Goal: Task Accomplishment & Management: Use online tool/utility

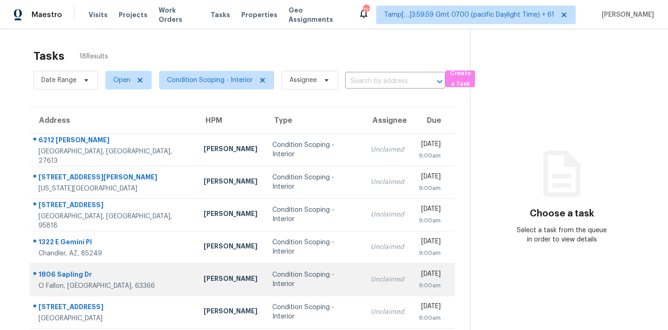
scroll to position [153, 0]
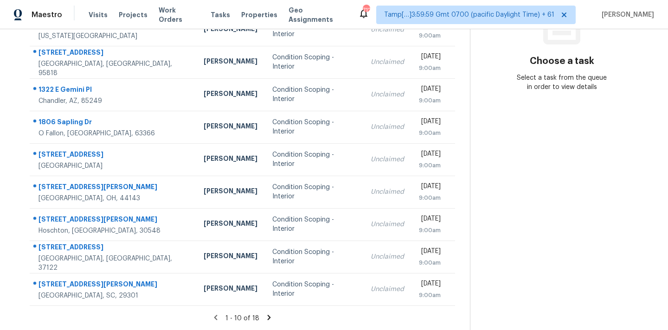
click at [268, 318] on icon at bounding box center [269, 317] width 3 height 5
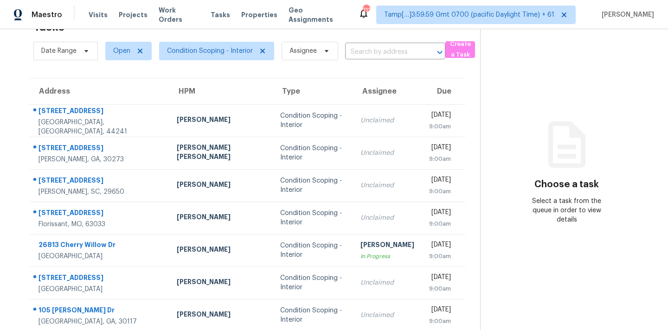
scroll to position [88, 0]
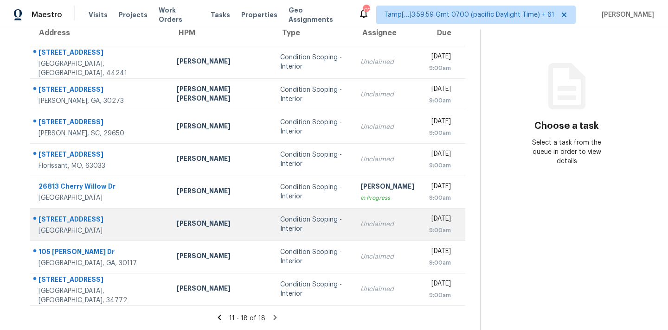
click at [317, 226] on td "Condition Scoping - Interior" at bounding box center [313, 224] width 80 height 32
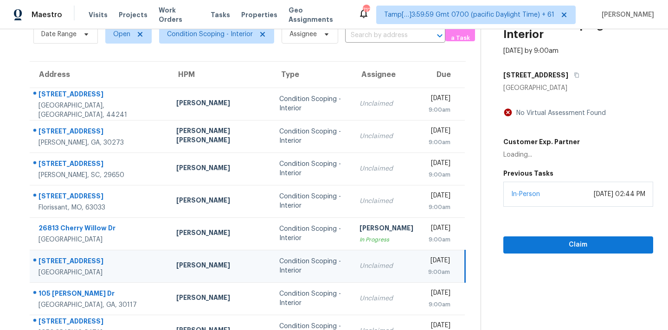
scroll to position [0, 0]
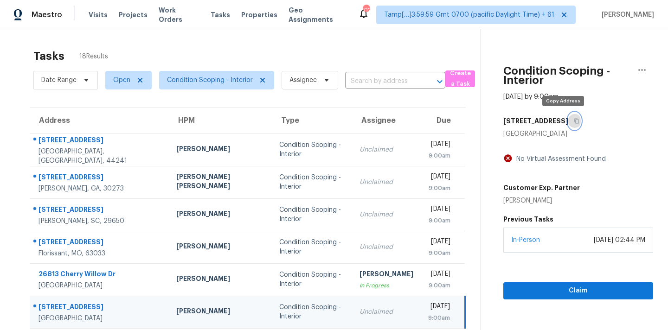
click at [574, 122] on icon "button" at bounding box center [577, 121] width 6 height 6
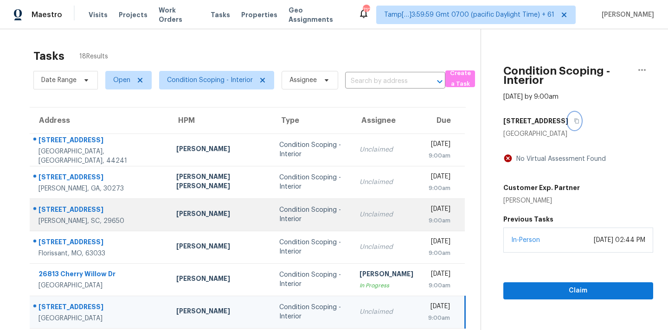
scroll to position [88, 0]
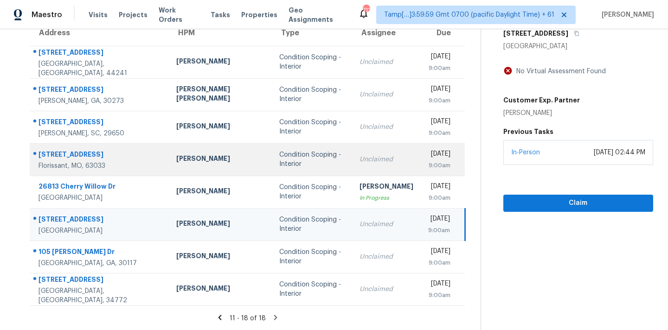
click at [360, 162] on div "Unclaimed" at bounding box center [387, 159] width 54 height 9
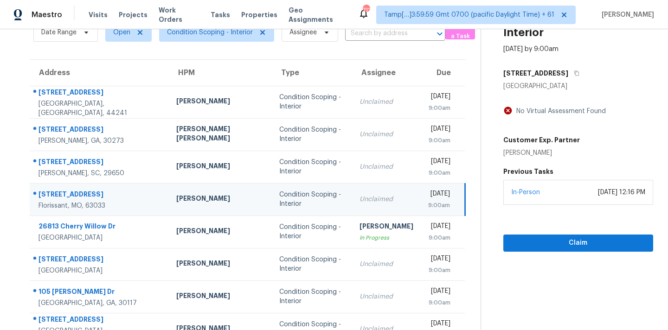
scroll to position [44, 0]
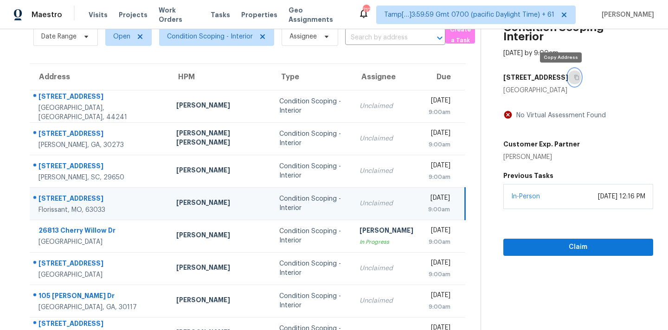
click at [574, 79] on icon "button" at bounding box center [577, 78] width 6 height 6
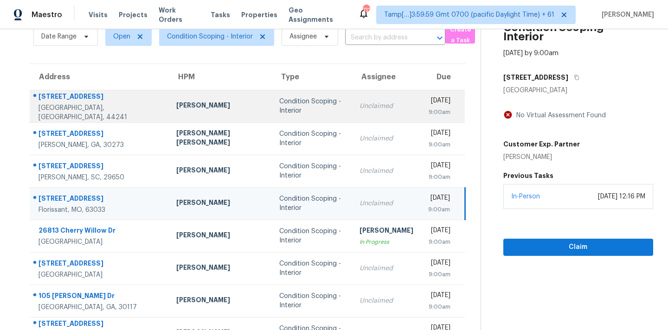
click at [352, 118] on td "Unclaimed" at bounding box center [386, 106] width 69 height 32
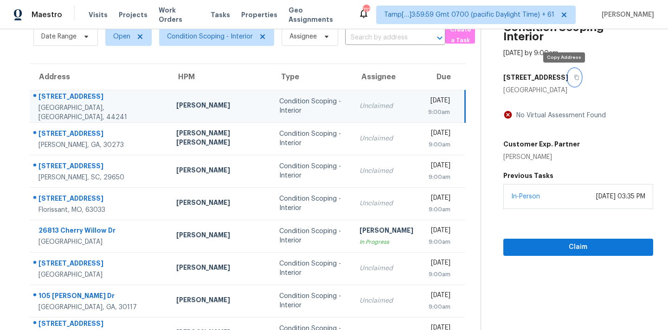
click at [574, 77] on icon "button" at bounding box center [576, 77] width 5 height 5
click at [221, 35] on span "Condition Scoping - Interior" at bounding box center [210, 36] width 86 height 9
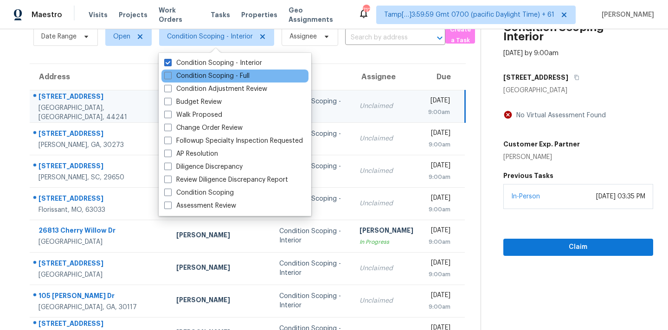
click at [236, 81] on div "Condition Scoping - Full" at bounding box center [234, 76] width 147 height 13
click at [240, 77] on label "Condition Scoping - Full" at bounding box center [206, 75] width 85 height 9
click at [170, 77] on input "Condition Scoping - Full" at bounding box center [167, 74] width 6 height 6
checkbox input "true"
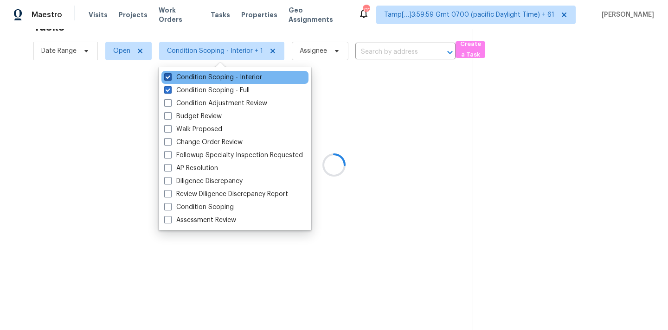
click at [250, 75] on label "Condition Scoping - Interior" at bounding box center [213, 77] width 98 height 9
click at [170, 75] on input "Condition Scoping - Interior" at bounding box center [167, 76] width 6 height 6
checkbox input "false"
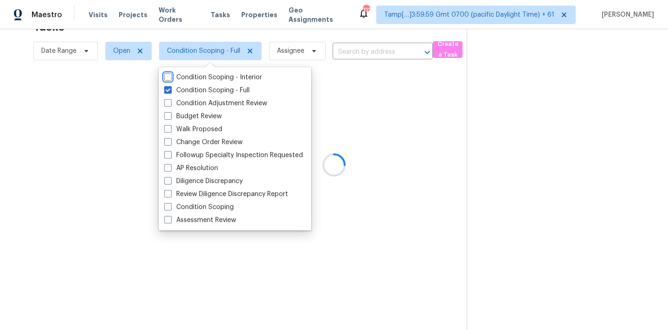
scroll to position [44, 0]
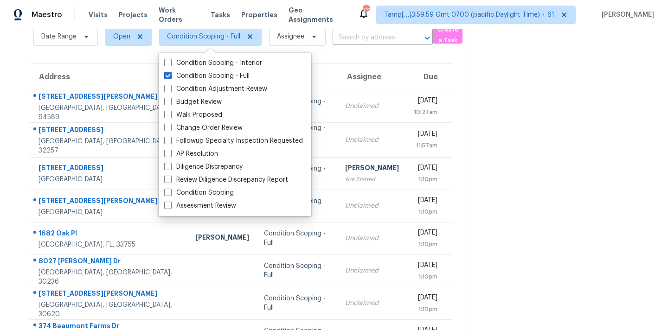
click at [366, 112] on td "Unclaimed" at bounding box center [372, 106] width 69 height 32
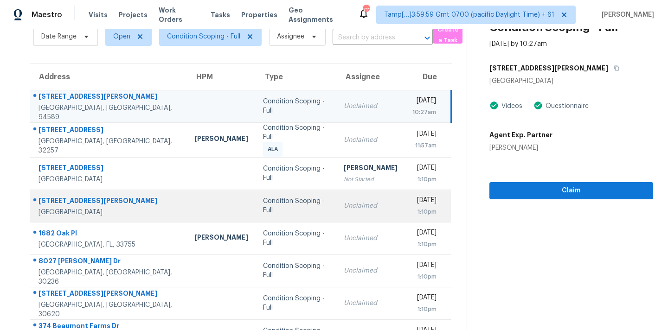
scroll to position [153, 0]
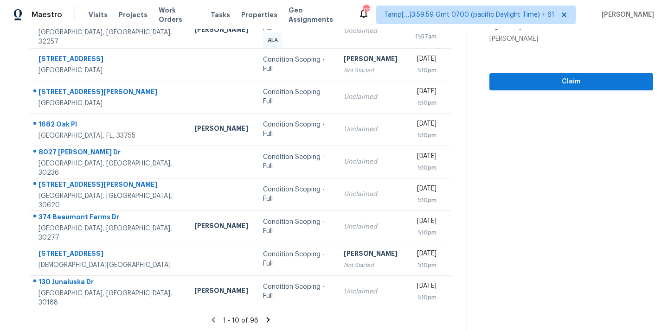
click at [267, 319] on icon at bounding box center [268, 320] width 8 height 8
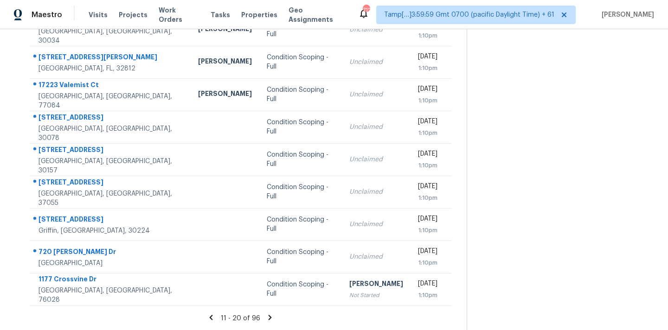
click at [269, 319] on icon at bounding box center [270, 317] width 3 height 5
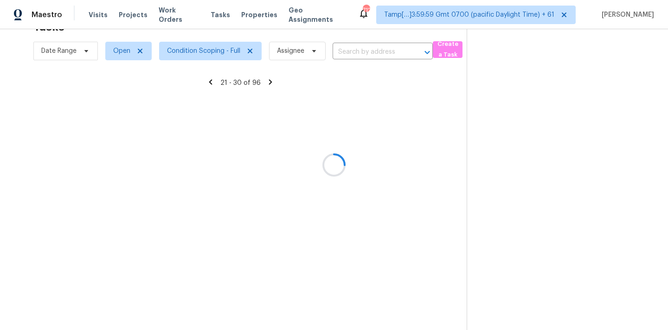
scroll to position [153, 0]
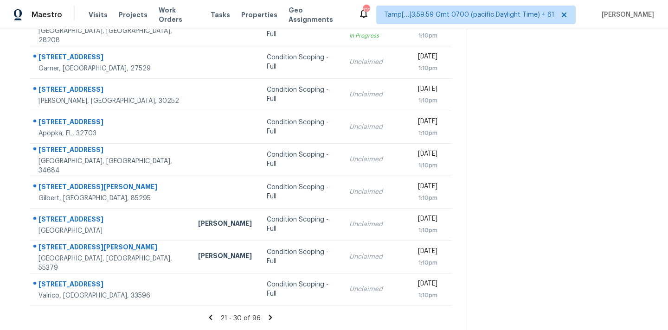
click at [269, 319] on icon at bounding box center [270, 317] width 3 height 5
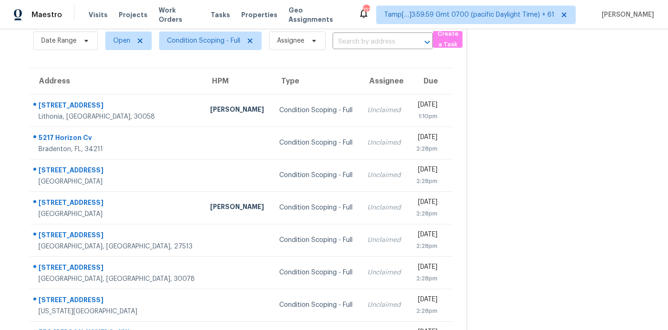
scroll to position [0, 0]
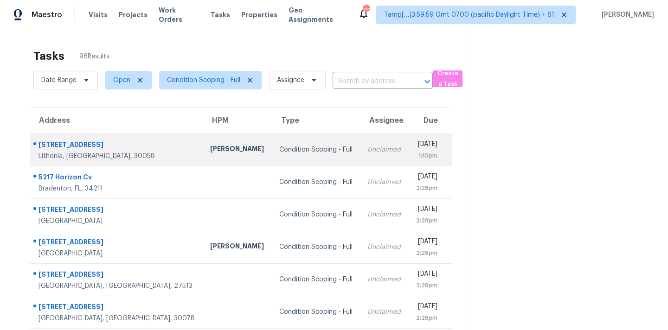
click at [360, 152] on td "Unclaimed" at bounding box center [384, 150] width 48 height 32
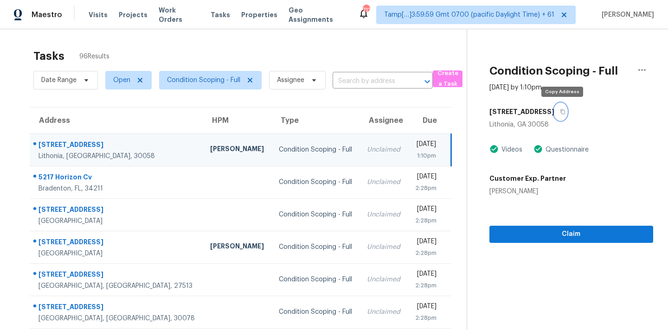
click at [564, 111] on icon "button" at bounding box center [563, 112] width 6 height 6
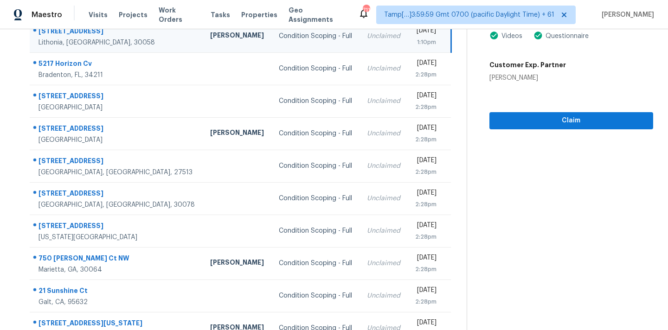
scroll to position [125, 0]
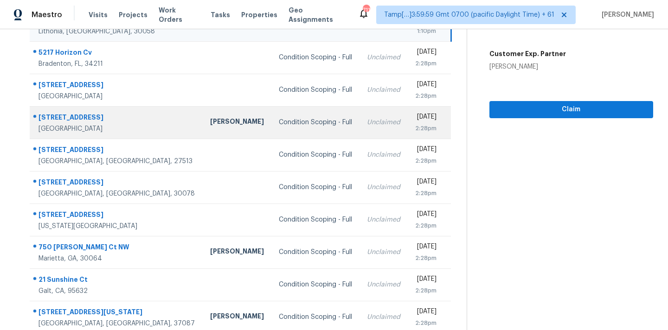
click at [367, 126] on div "Unclaimed" at bounding box center [383, 122] width 33 height 9
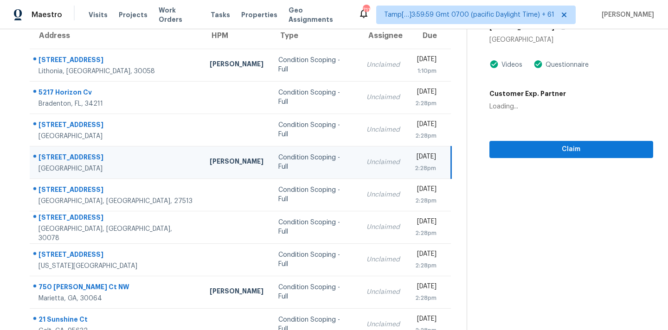
scroll to position [49, 0]
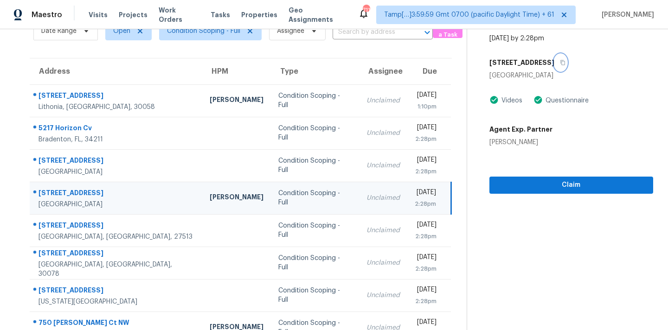
click at [560, 64] on icon "button" at bounding box center [563, 63] width 6 height 6
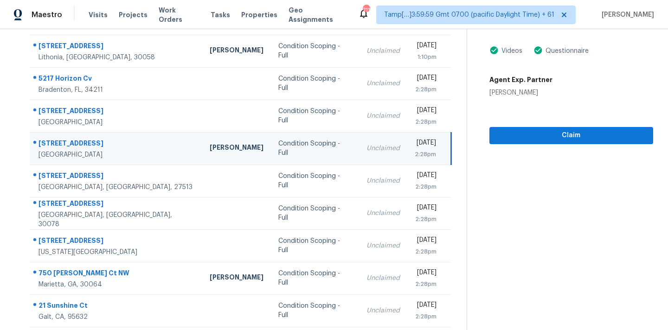
scroll to position [153, 0]
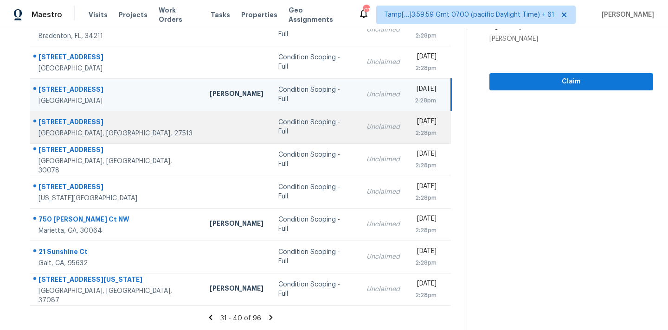
click at [289, 135] on td "Condition Scoping - Full" at bounding box center [315, 127] width 88 height 32
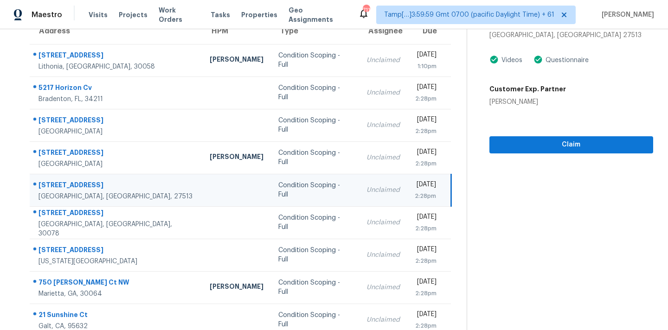
scroll to position [36, 0]
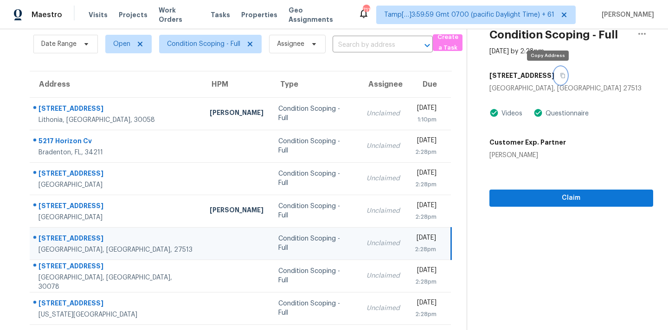
click at [555, 78] on button "button" at bounding box center [561, 75] width 13 height 17
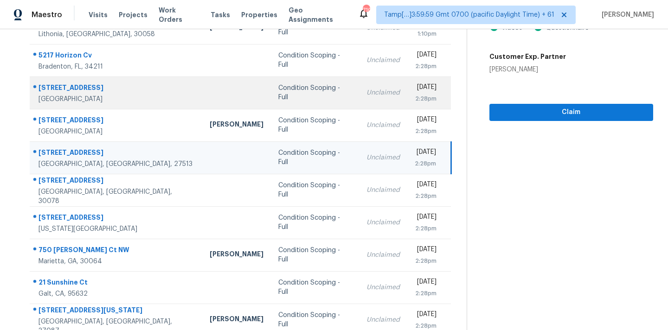
scroll to position [153, 0]
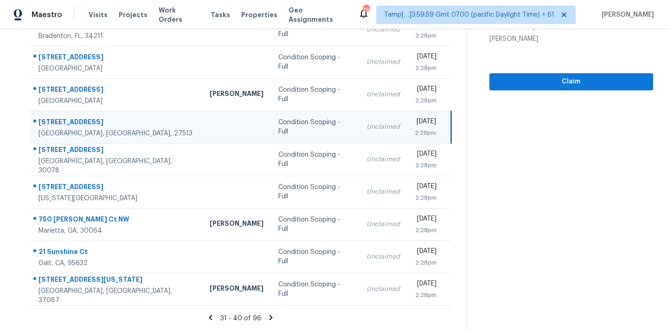
click at [270, 316] on icon at bounding box center [271, 317] width 3 height 5
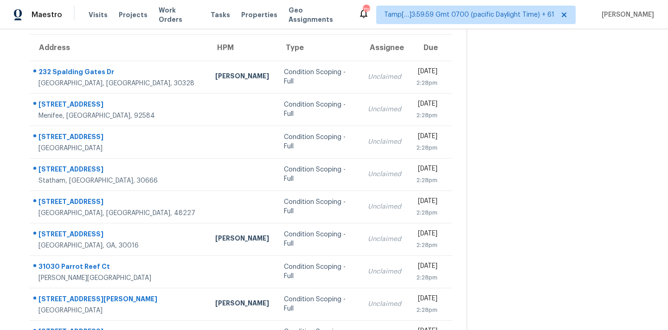
scroll to position [21, 0]
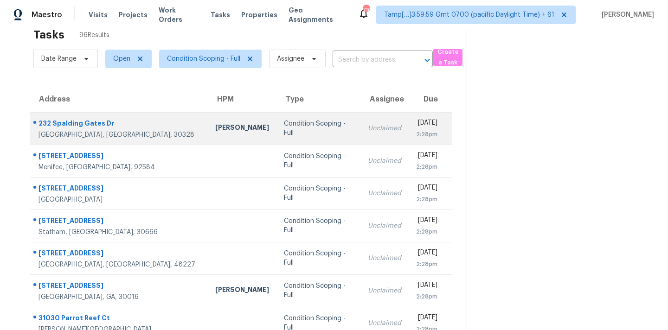
click at [284, 132] on div "Condition Scoping - Full" at bounding box center [318, 128] width 69 height 19
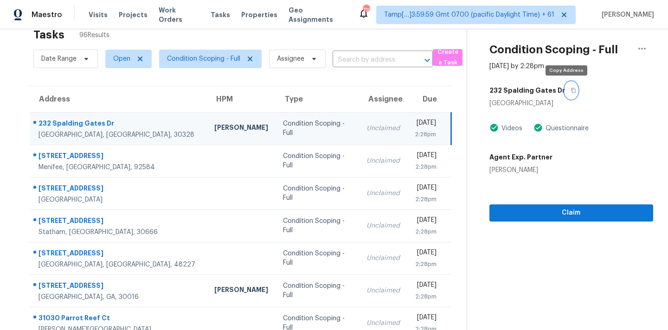
click at [571, 92] on icon "button" at bounding box center [574, 91] width 6 height 6
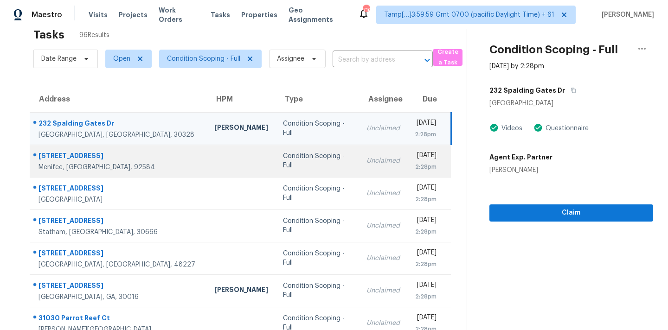
click at [367, 164] on div "Unclaimed" at bounding box center [383, 160] width 33 height 9
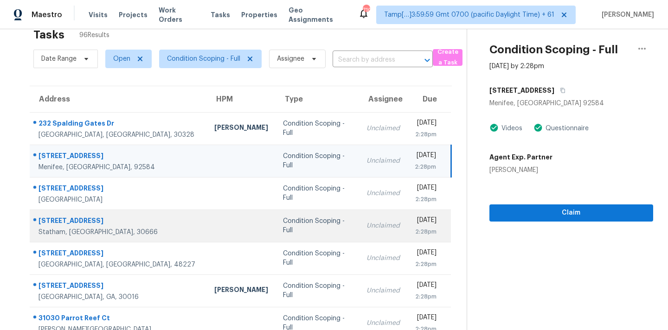
scroll to position [69, 0]
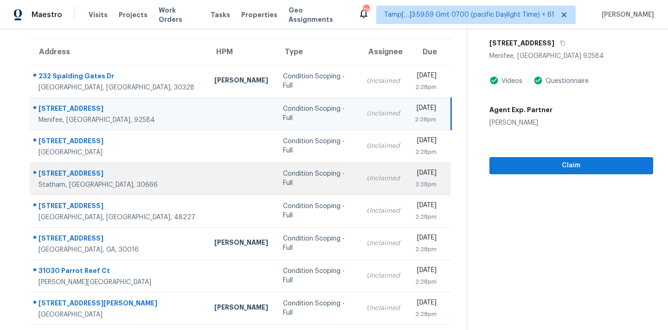
click at [367, 174] on div "Unclaimed" at bounding box center [383, 178] width 33 height 9
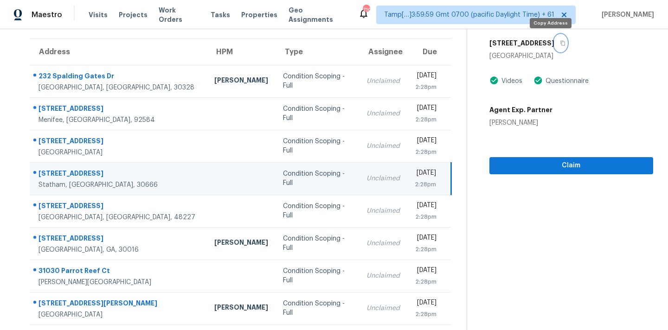
click at [560, 45] on icon "button" at bounding box center [563, 43] width 6 height 6
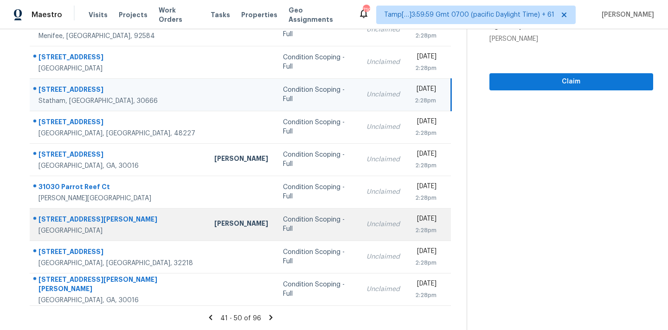
click at [289, 224] on div "Condition Scoping - Full" at bounding box center [317, 224] width 69 height 19
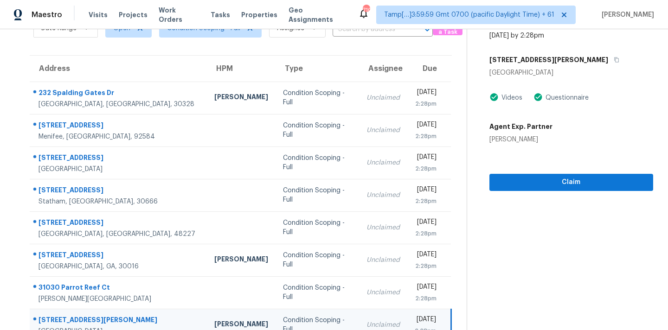
scroll to position [32, 0]
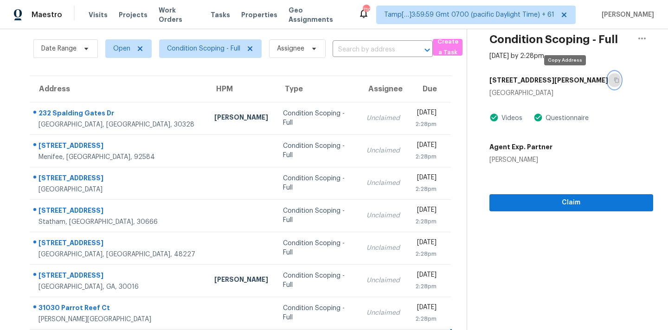
click at [614, 81] on icon "button" at bounding box center [617, 80] width 6 height 6
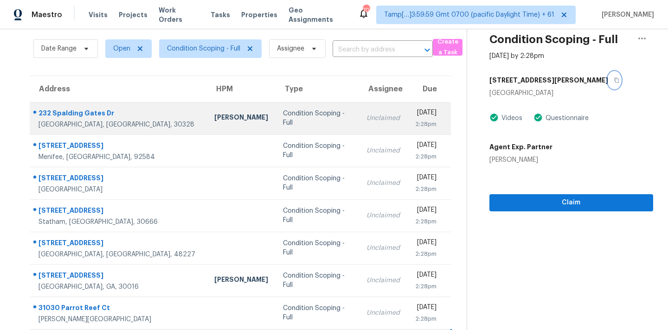
scroll to position [153, 0]
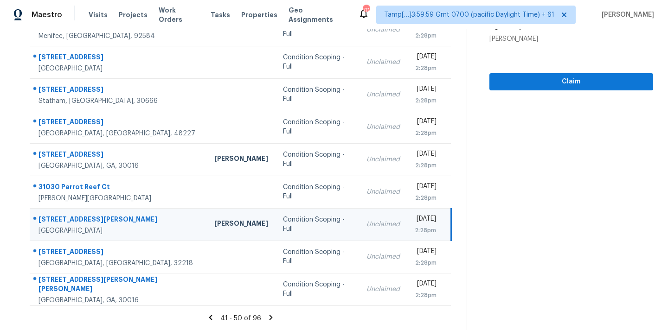
click at [270, 319] on icon at bounding box center [271, 317] width 3 height 5
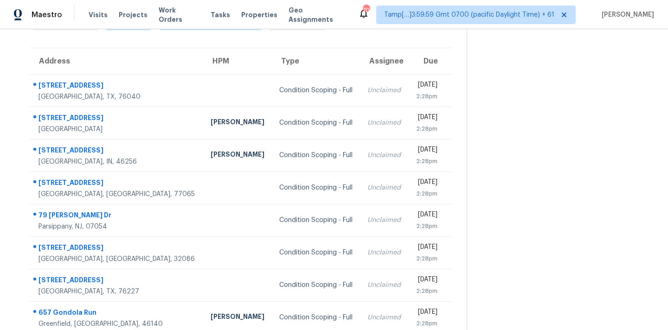
scroll to position [10, 0]
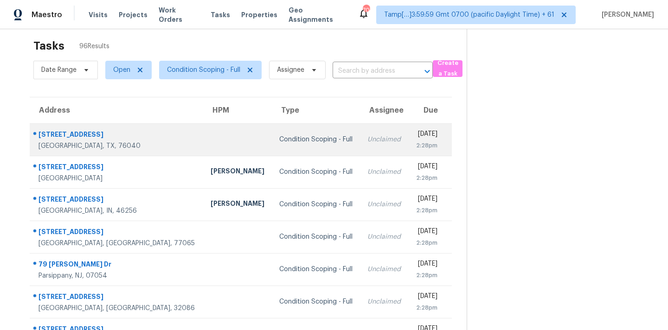
click at [279, 138] on div "Condition Scoping - Full" at bounding box center [315, 139] width 73 height 9
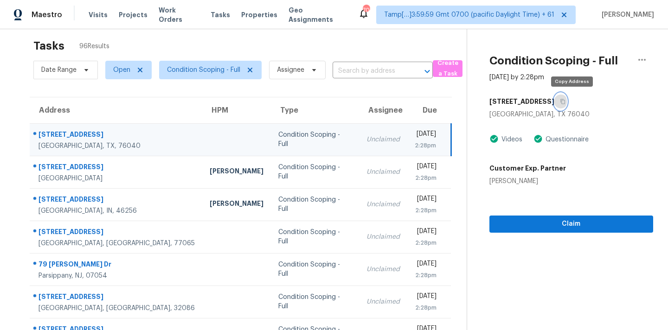
click at [566, 102] on icon "button" at bounding box center [563, 102] width 6 height 6
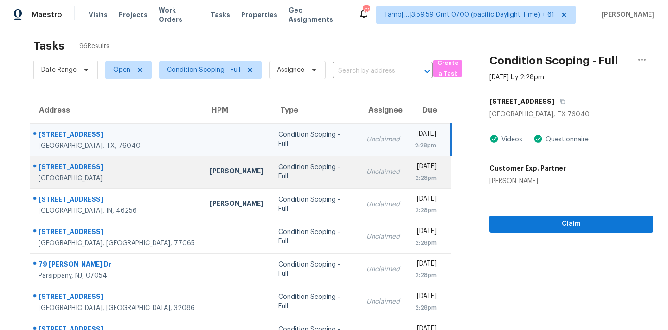
click at [359, 166] on td "Unclaimed" at bounding box center [383, 172] width 48 height 32
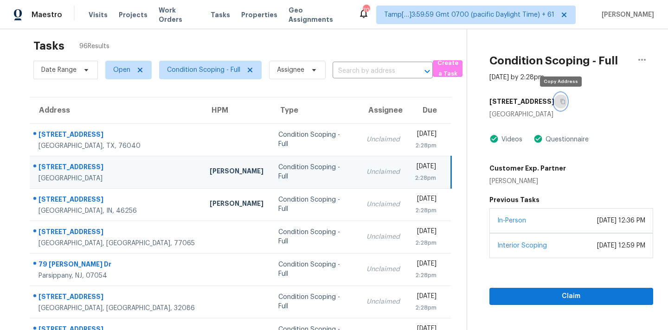
click at [564, 102] on icon "button" at bounding box center [563, 102] width 6 height 6
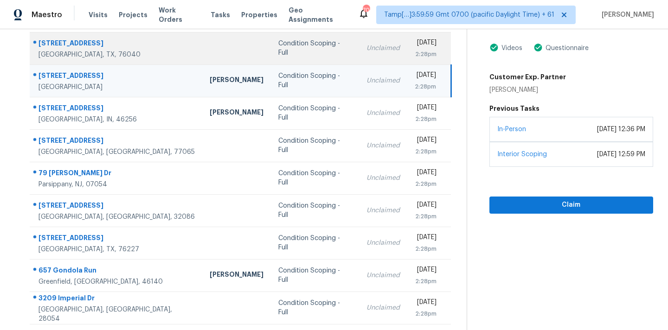
scroll to position [119, 0]
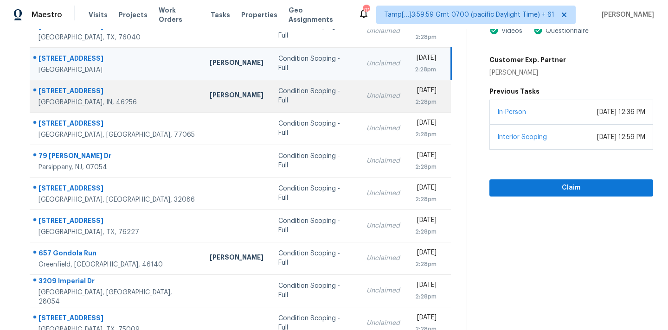
click at [359, 101] on td "Unclaimed" at bounding box center [383, 96] width 48 height 32
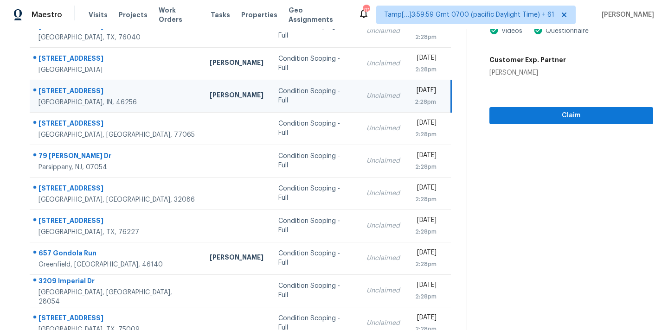
scroll to position [59, 0]
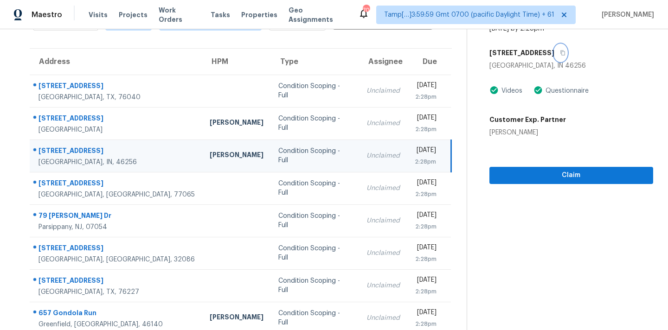
click at [555, 57] on button "button" at bounding box center [561, 53] width 13 height 17
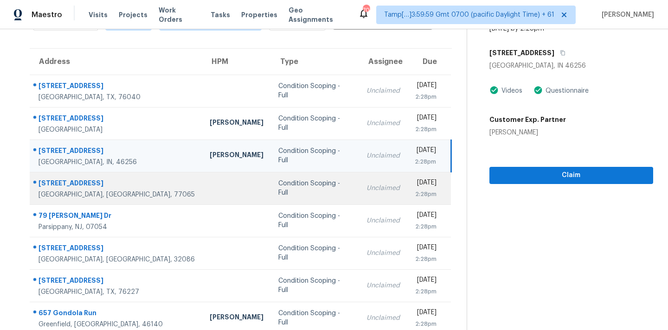
click at [359, 194] on td "Unclaimed" at bounding box center [383, 188] width 48 height 32
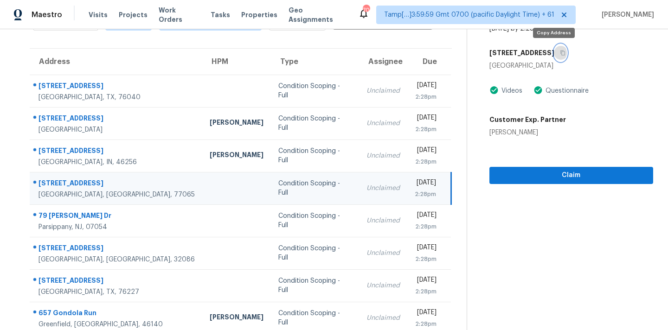
click at [560, 54] on icon "button" at bounding box center [563, 53] width 6 height 6
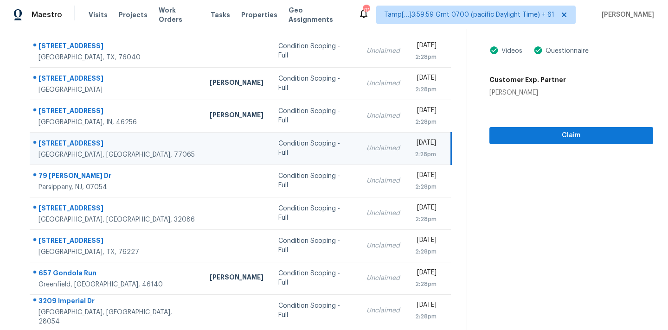
scroll to position [153, 0]
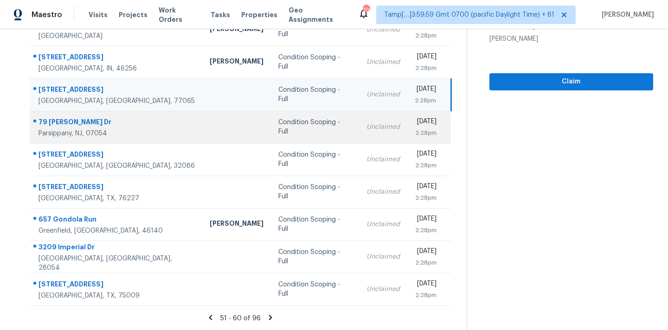
click at [282, 134] on td "Condition Scoping - Full" at bounding box center [315, 127] width 88 height 32
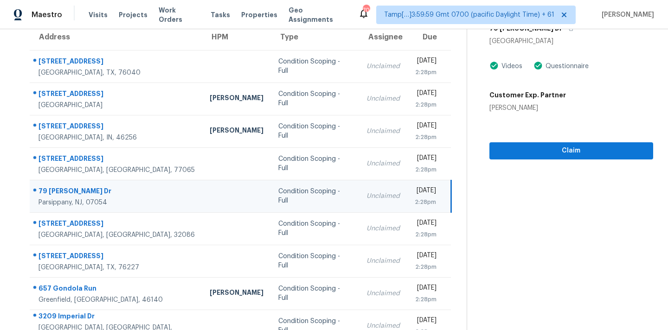
scroll to position [65, 0]
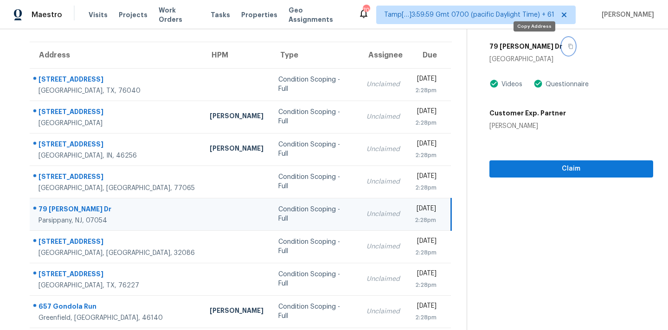
click at [568, 48] on icon "button" at bounding box center [571, 47] width 6 height 6
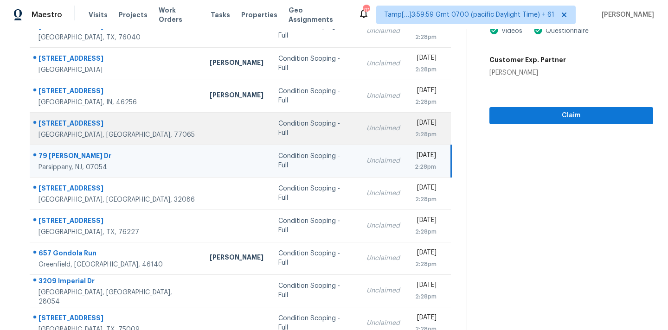
scroll to position [153, 0]
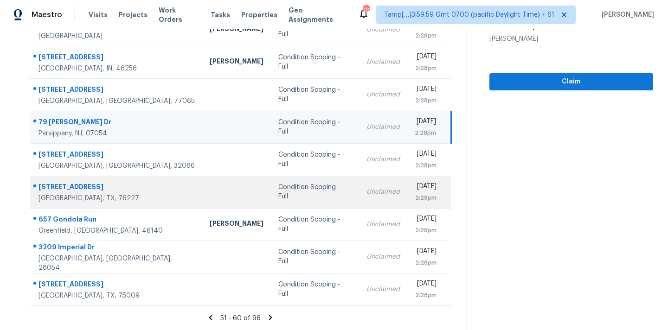
click at [359, 191] on td "Unclaimed" at bounding box center [383, 192] width 48 height 32
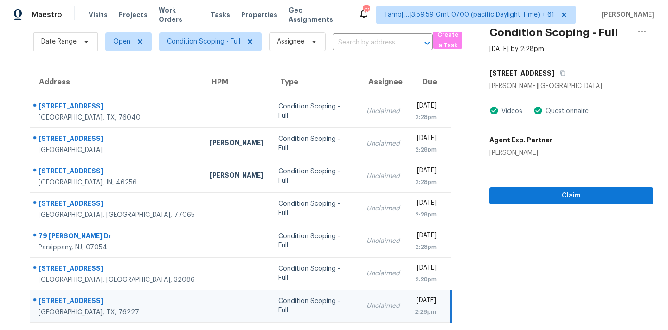
scroll to position [22, 0]
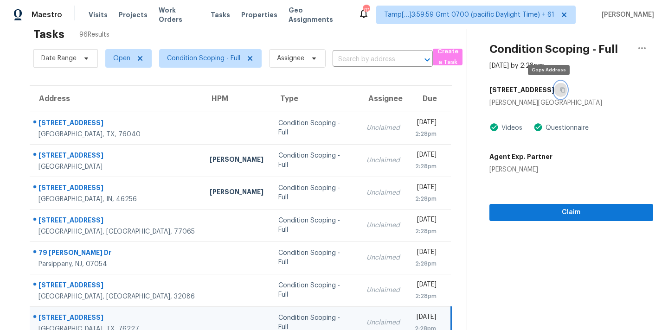
click at [560, 90] on icon "button" at bounding box center [563, 90] width 6 height 6
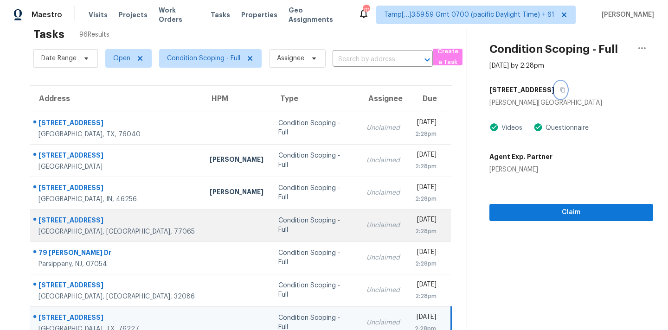
scroll to position [153, 0]
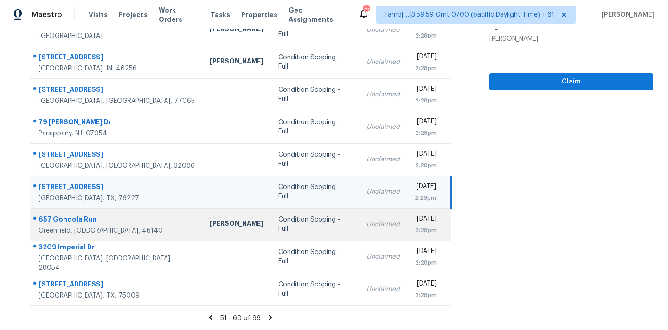
click at [359, 228] on td "Unclaimed" at bounding box center [383, 224] width 48 height 32
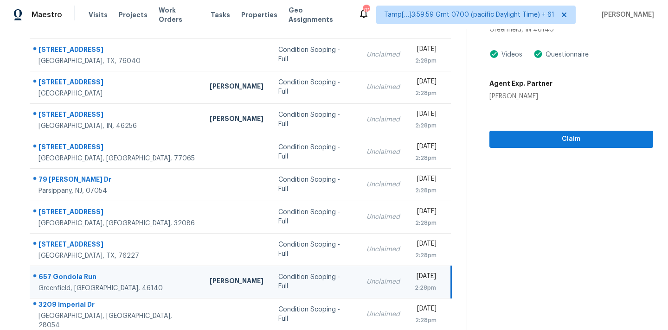
scroll to position [0, 0]
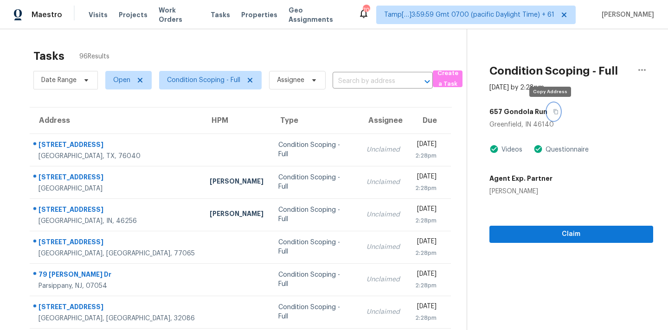
click at [553, 112] on icon "button" at bounding box center [556, 112] width 6 height 6
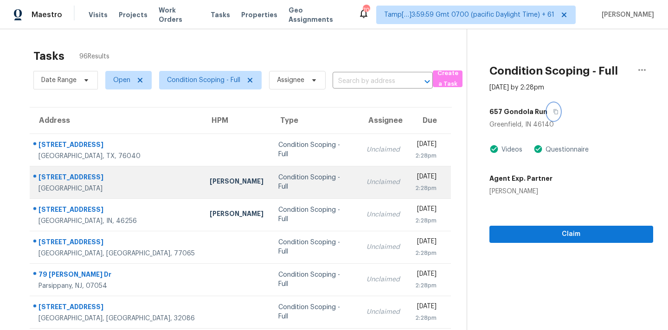
scroll to position [153, 0]
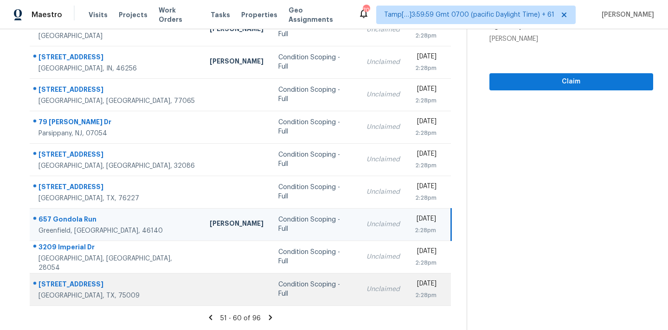
click at [284, 287] on div "Condition Scoping - Full" at bounding box center [314, 289] width 73 height 19
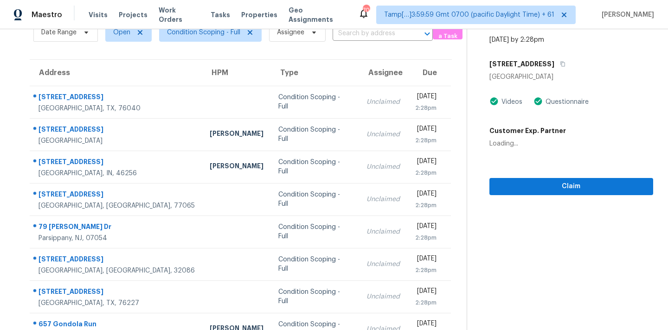
scroll to position [0, 0]
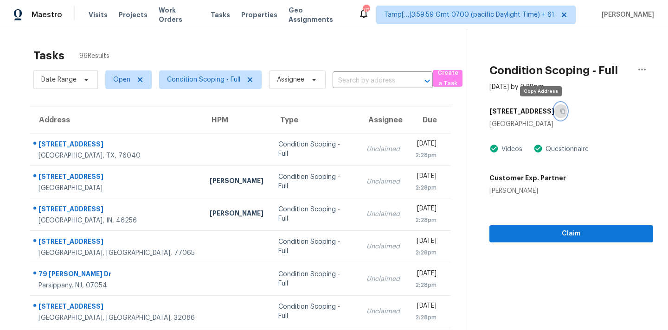
click at [560, 112] on icon "button" at bounding box center [563, 112] width 6 height 6
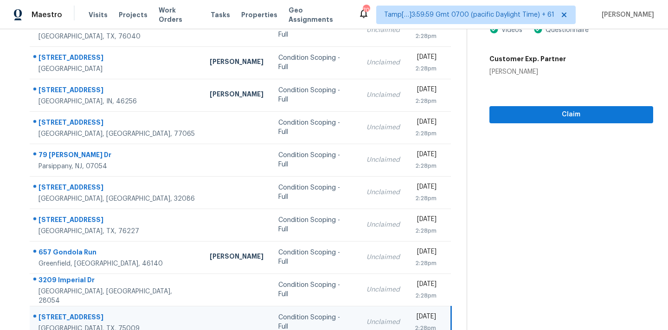
scroll to position [153, 0]
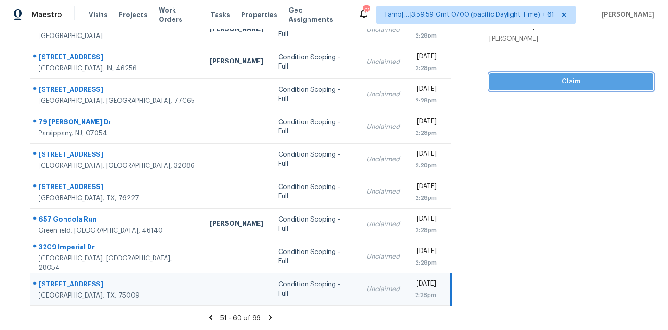
click at [535, 88] on button "Claim" at bounding box center [572, 81] width 164 height 17
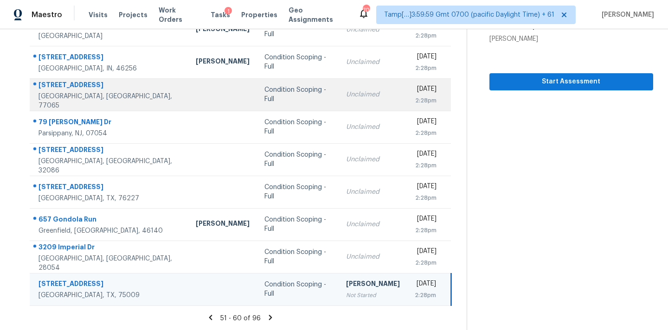
scroll to position [0, 0]
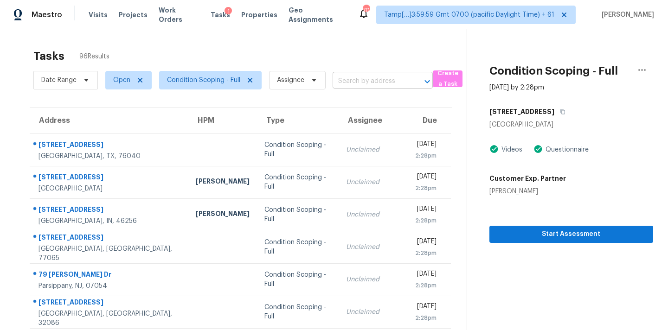
click at [349, 87] on input "text" at bounding box center [370, 81] width 74 height 14
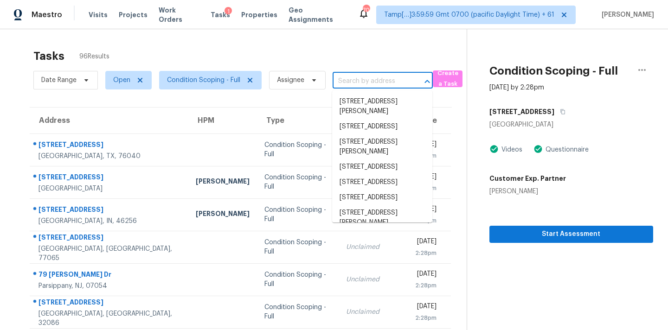
paste input "[STREET_ADDRESS][PERSON_NAME][PERSON_NAME]"
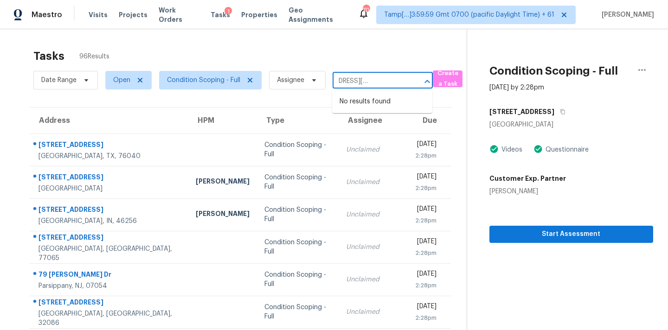
type input "[STREET_ADDRESS][PERSON_NAME][PERSON_NAME]"
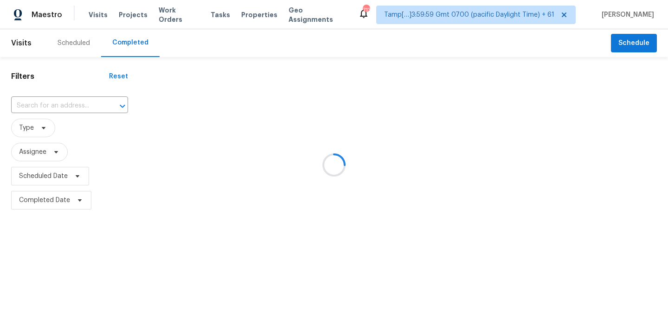
click at [61, 102] on div at bounding box center [334, 165] width 668 height 330
click at [60, 104] on div at bounding box center [334, 165] width 668 height 330
click at [60, 109] on div at bounding box center [334, 165] width 668 height 330
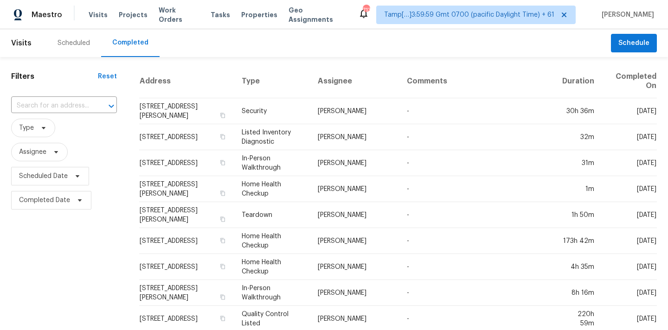
click at [60, 109] on input "text" at bounding box center [51, 106] width 80 height 14
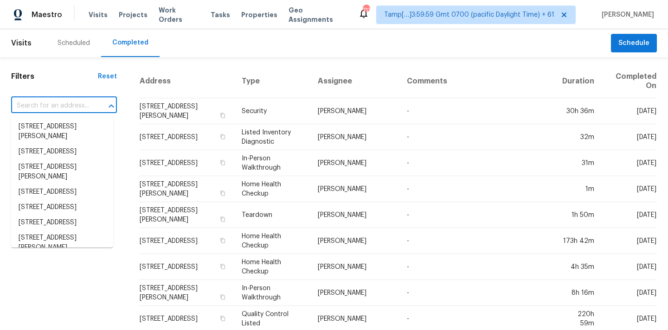
paste input "12302 May Laurel Dr, Houston, TX 77014"
type input "12302 May Laurel Dr, Houston, TX 77014"
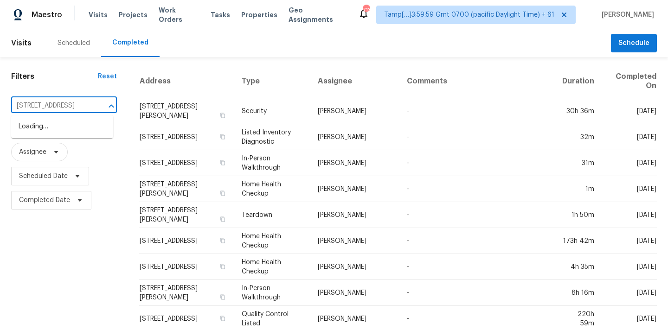
scroll to position [0, 51]
click at [60, 130] on li "12302 May Laurel Dr, Houston, TX 77014" at bounding box center [62, 126] width 102 height 15
click at [71, 107] on input "text" at bounding box center [51, 106] width 80 height 14
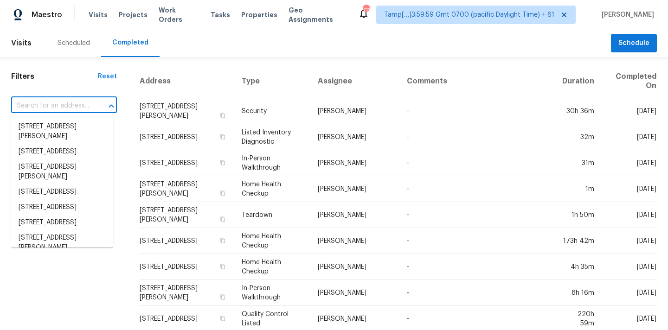
paste input "12302 May Laurel Dr, Houston, TX 77014"
type input "12302 May Laurel Dr, Houston, TX 77014"
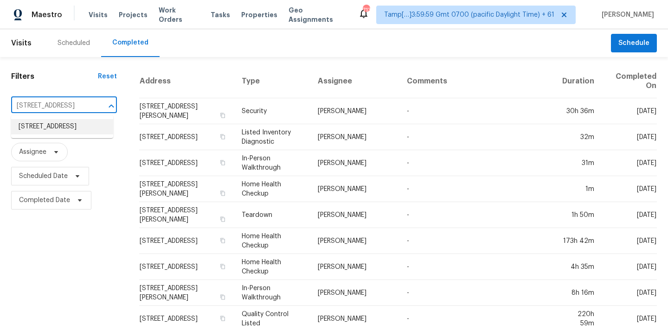
click at [66, 129] on li "12302 May Laurel Dr, Houston, TX 77014" at bounding box center [62, 126] width 102 height 15
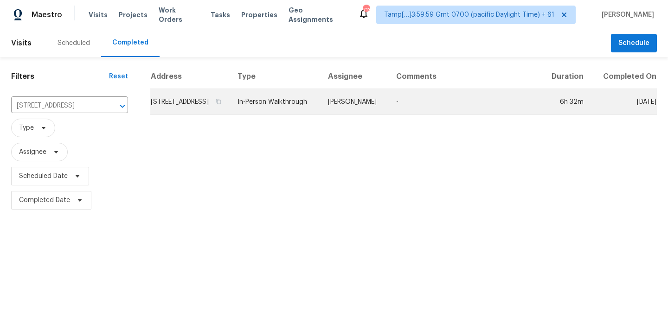
click at [321, 112] on td "In-Person Walkthrough" at bounding box center [275, 102] width 90 height 26
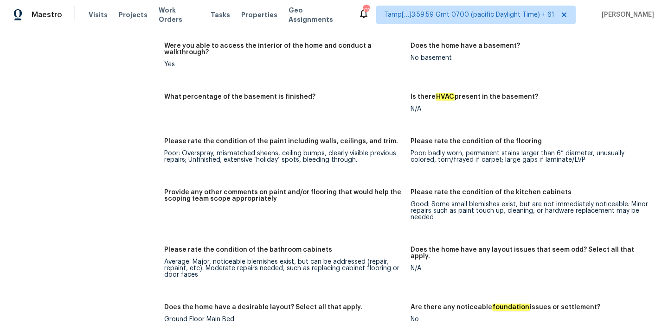
scroll to position [1864, 0]
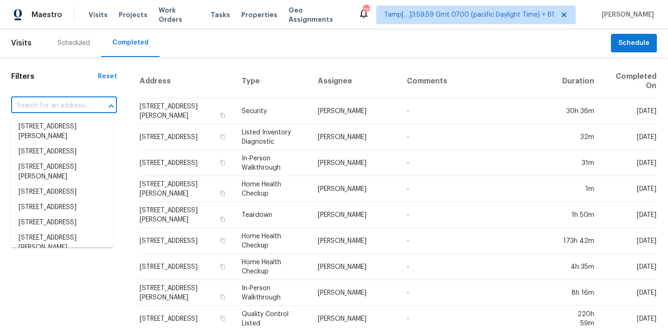
click at [56, 109] on input "text" at bounding box center [51, 106] width 80 height 14
paste input "[STREET_ADDRESS]"
type input "[STREET_ADDRESS]"
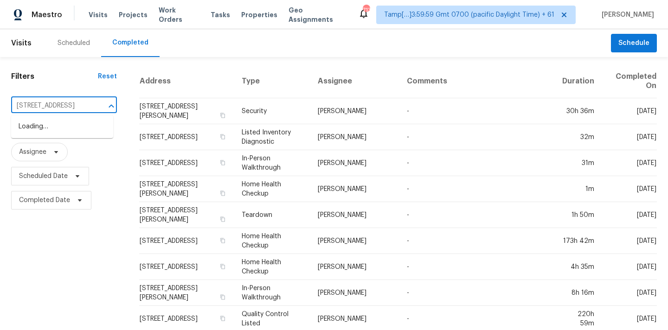
scroll to position [0, 57]
click at [53, 126] on li "[STREET_ADDRESS]" at bounding box center [62, 126] width 102 height 15
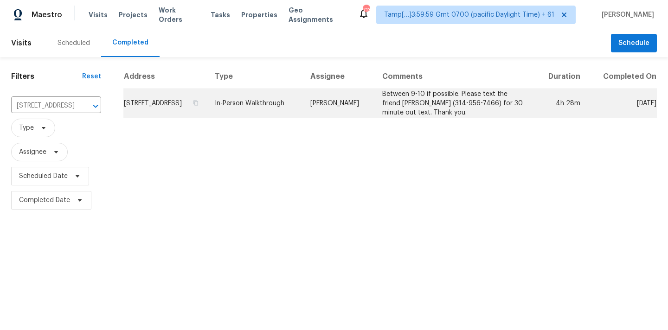
click at [301, 109] on td "In-Person Walkthrough" at bounding box center [255, 103] width 96 height 29
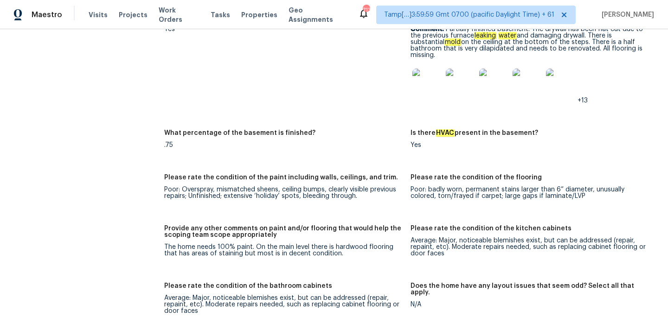
scroll to position [1710, 0]
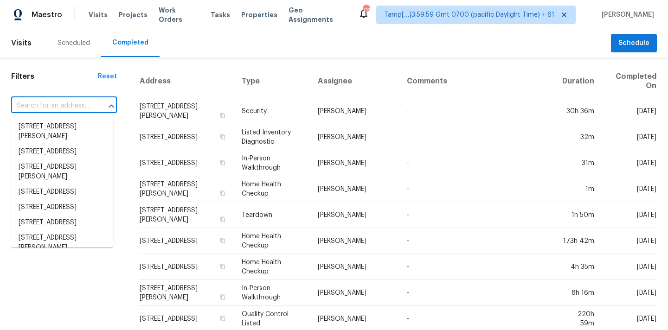
click at [54, 109] on input "text" at bounding box center [51, 106] width 80 height 14
paste input "10255 Wellington Rd, Streetsboro, OH 44241"
type input "10255 Wellington Rd, Streetsboro, OH 44241"
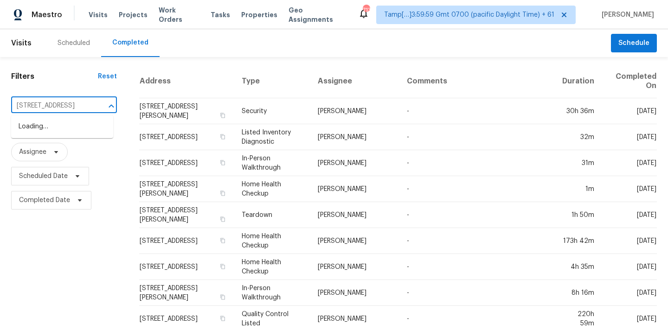
scroll to position [0, 64]
click at [54, 126] on li "10255 Wellington Rd, Streetsboro, OH 44241" at bounding box center [62, 126] width 102 height 15
click at [69, 109] on input "text" at bounding box center [51, 106] width 80 height 14
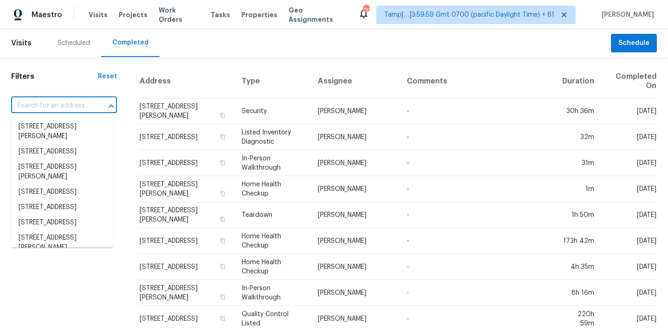
paste input "10255 Wellington Rd, Streetsboro, OH 44241"
type input "10255 Wellington Rd, Streetsboro, OH 44241"
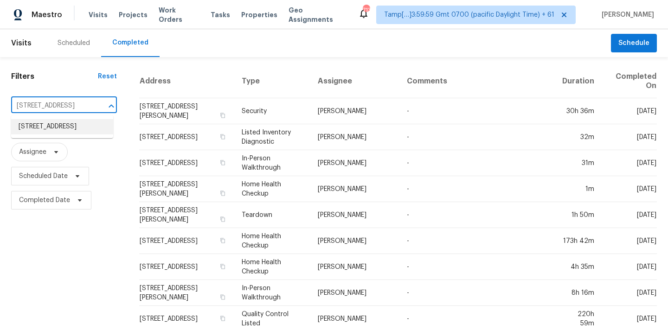
click at [71, 126] on li "10255 Wellington Rd, Streetsboro, OH 44241" at bounding box center [62, 126] width 102 height 15
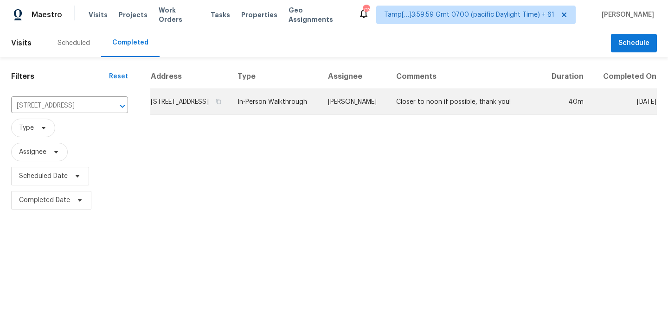
click at [321, 111] on td "In-Person Walkthrough" at bounding box center [275, 102] width 90 height 26
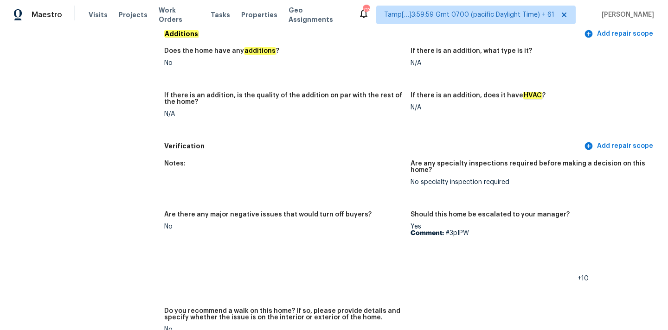
scroll to position [2084, 0]
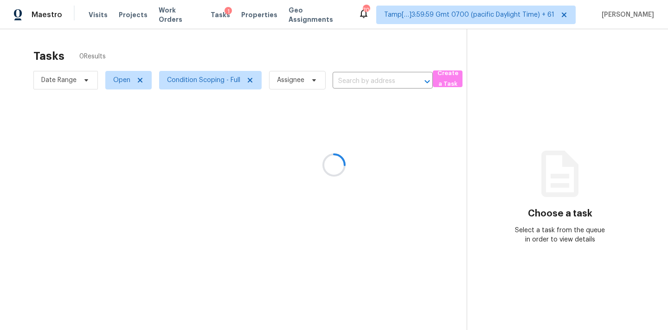
click at [353, 83] on div at bounding box center [334, 165] width 668 height 330
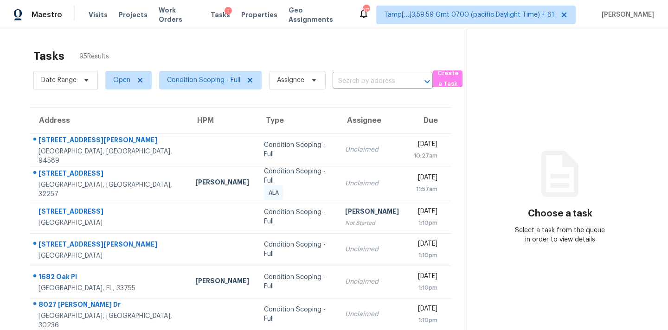
click at [353, 83] on input "text" at bounding box center [370, 81] width 74 height 14
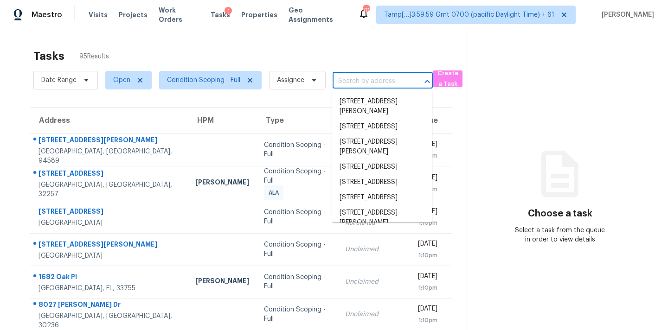
paste input "[STREET_ADDRESS][PERSON_NAME]"
type input "[STREET_ADDRESS][PERSON_NAME]"
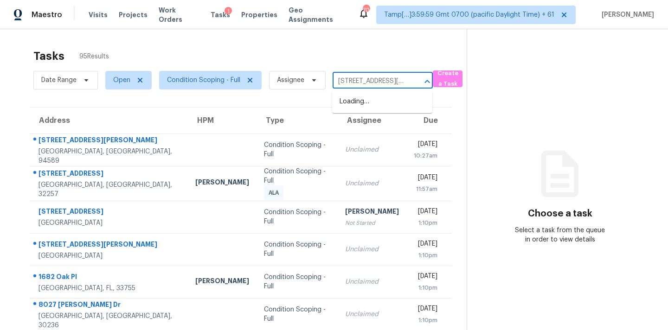
scroll to position [0, 37]
click at [357, 100] on li "[STREET_ADDRESS][PERSON_NAME]" at bounding box center [382, 106] width 100 height 25
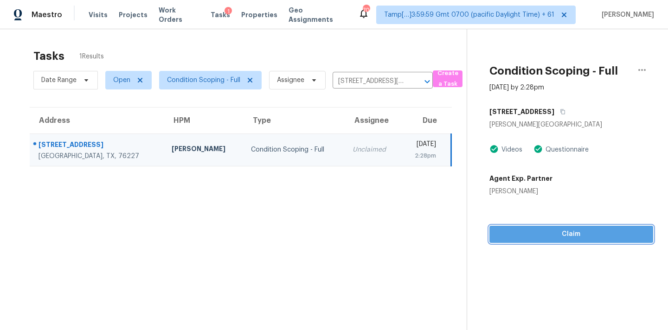
click at [548, 236] on span "Claim" at bounding box center [571, 235] width 149 height 12
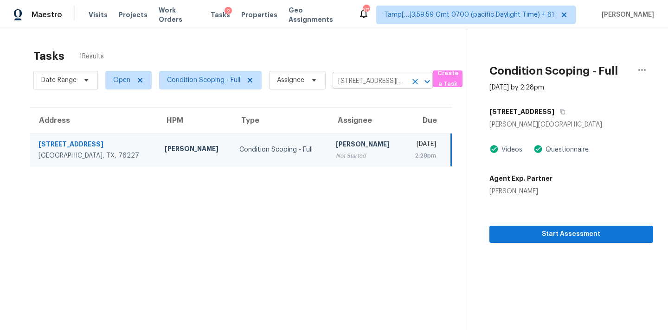
click at [342, 85] on input "[STREET_ADDRESS][PERSON_NAME]" at bounding box center [370, 81] width 74 height 14
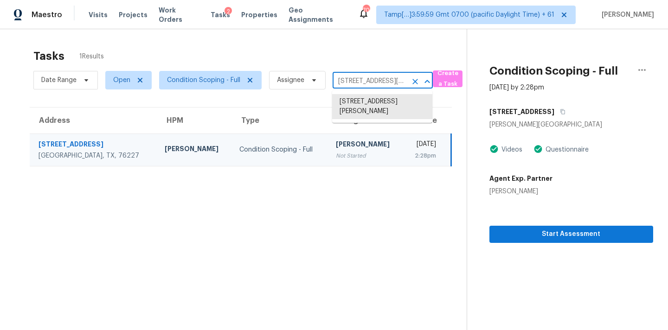
paste input "[STREET_ADDRESS][PERSON_NAME][PERSON_NAME]"
type input "[STREET_ADDRESS][PERSON_NAME][PERSON_NAME]"
click at [359, 108] on li "[STREET_ADDRESS][PERSON_NAME][PERSON_NAME]" at bounding box center [382, 111] width 100 height 35
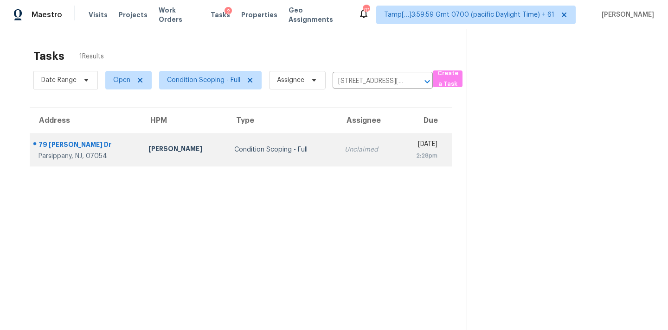
click at [398, 155] on td "[DATE] 2:28pm" at bounding box center [425, 150] width 54 height 32
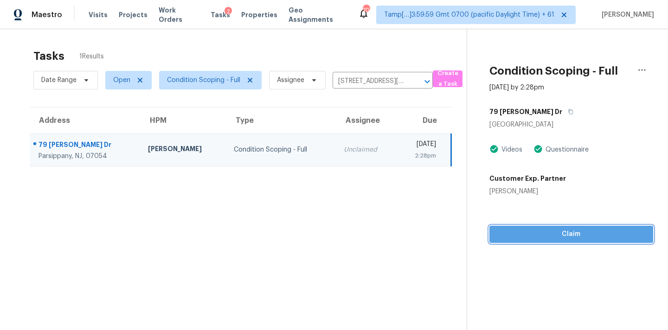
click at [542, 242] on button "Claim" at bounding box center [572, 234] width 164 height 17
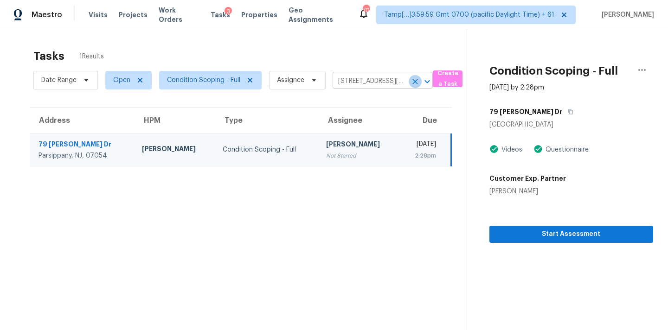
click at [416, 79] on icon "Clear" at bounding box center [415, 81] width 9 height 9
